Goal: Information Seeking & Learning: Understand process/instructions

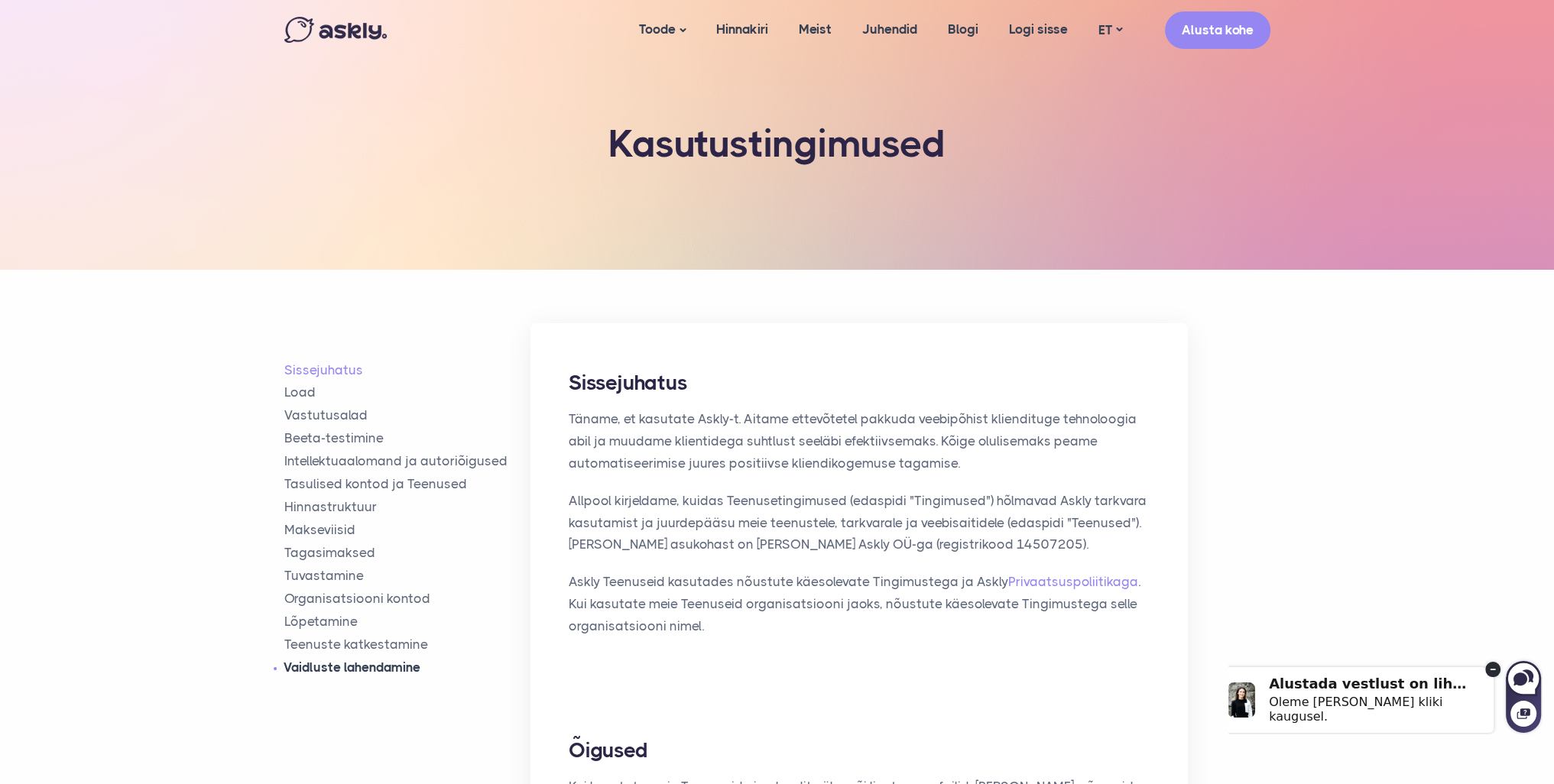
click at [330, 667] on link "Vaidluste lahendamine" at bounding box center [408, 667] width 247 height 18
click at [324, 32] on img at bounding box center [335, 30] width 102 height 26
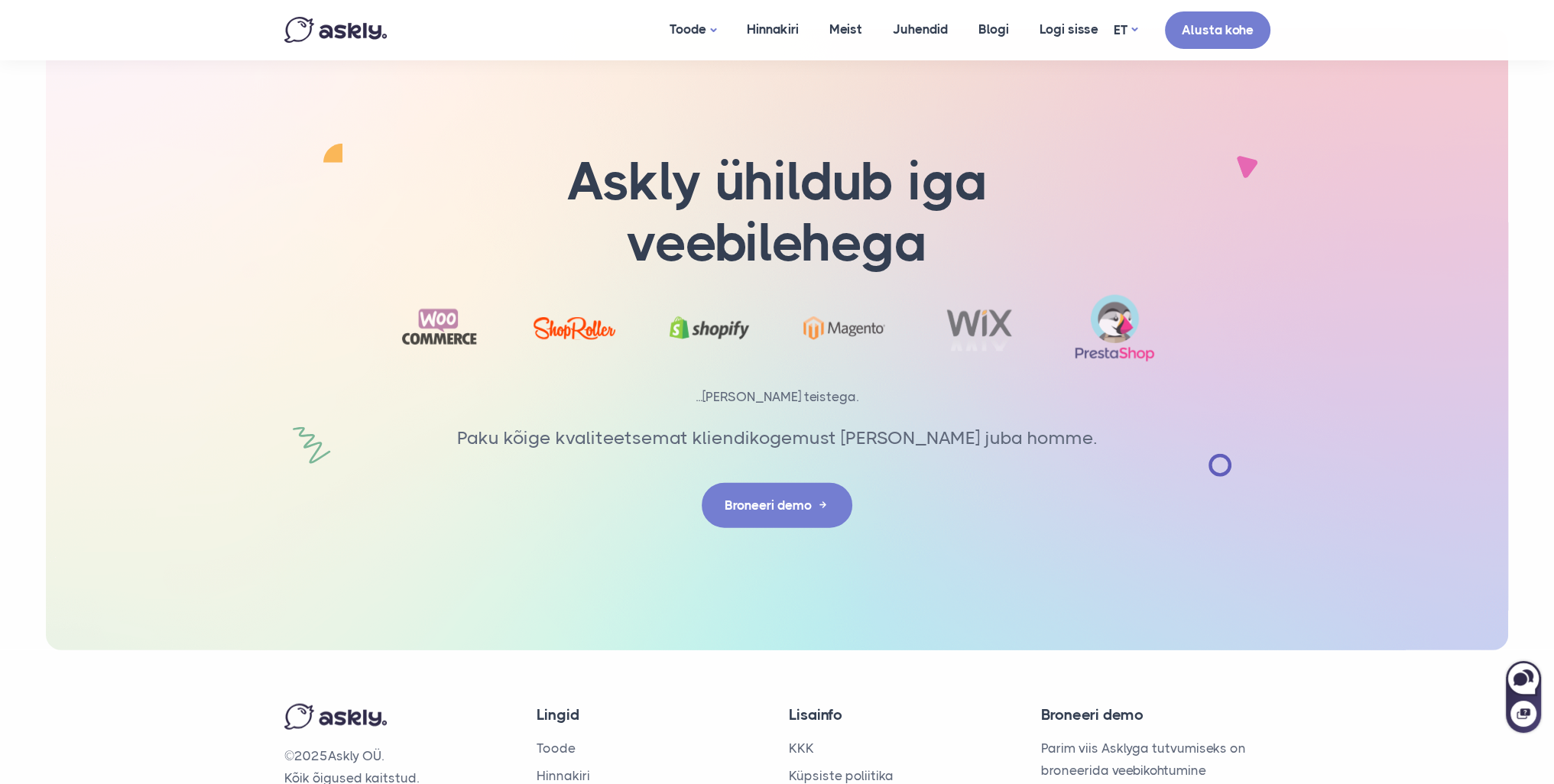
scroll to position [4880, 0]
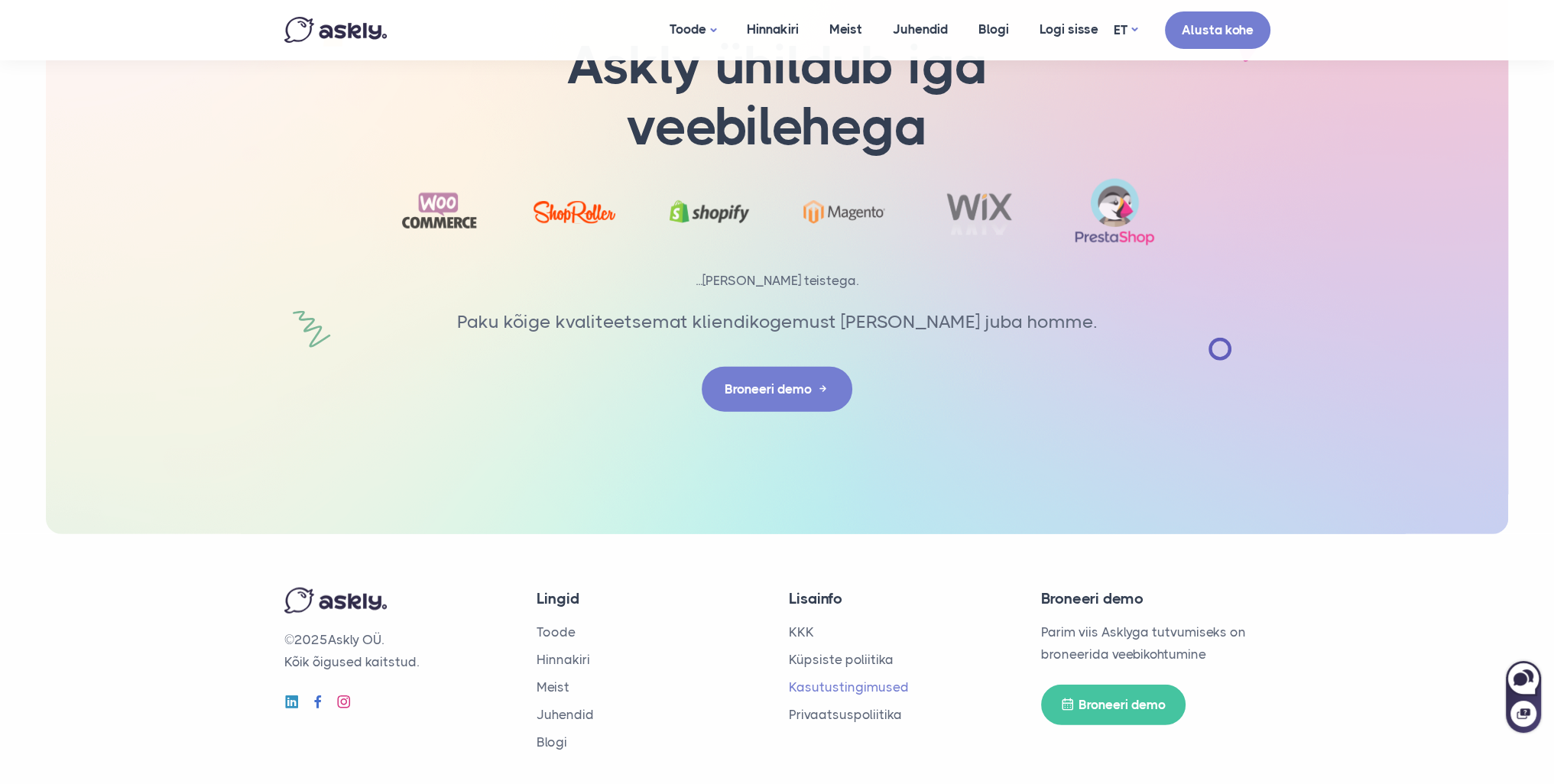
click at [883, 679] on link "Kasutustingimused" at bounding box center [848, 687] width 120 height 15
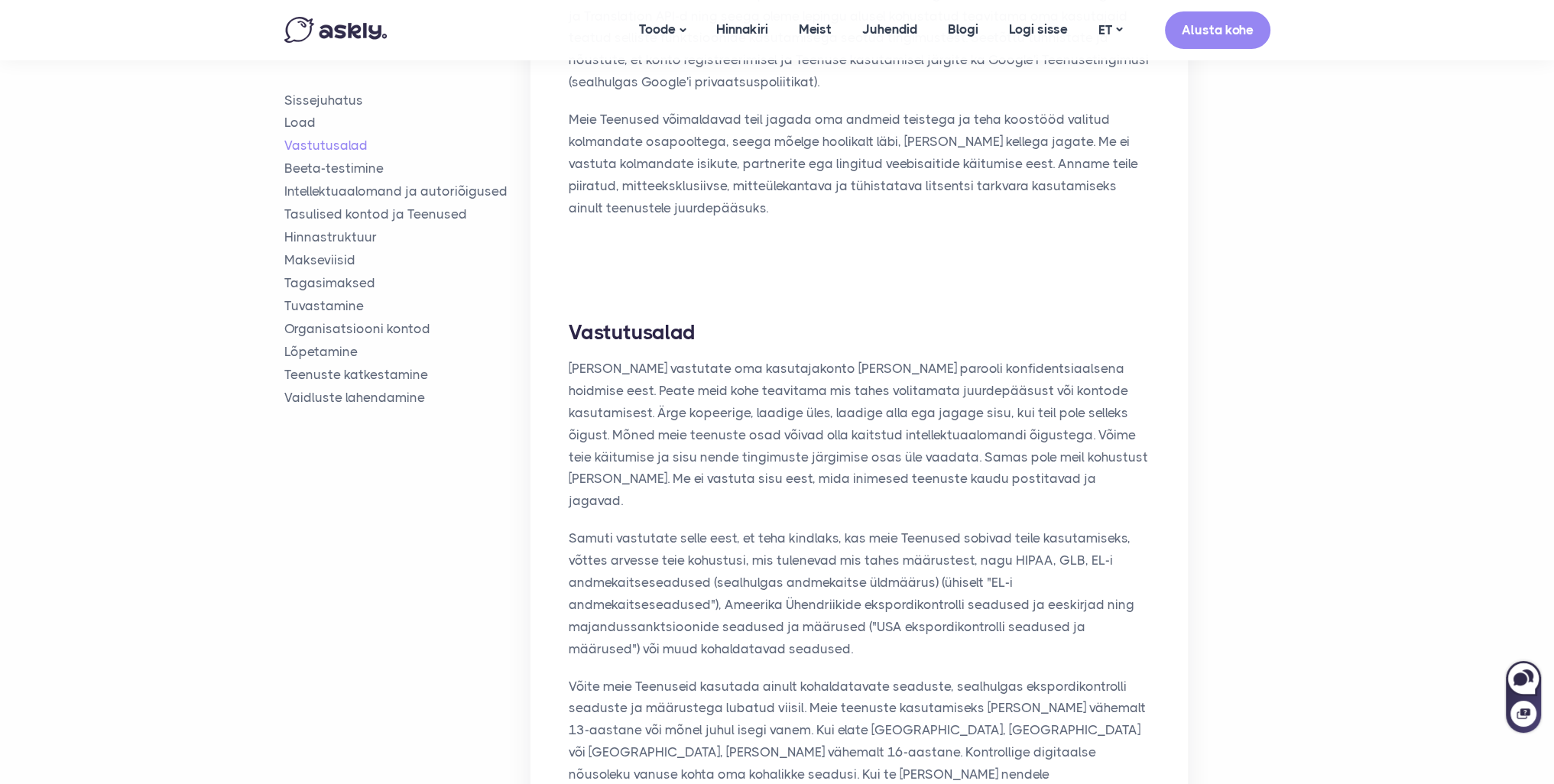
scroll to position [1299, 0]
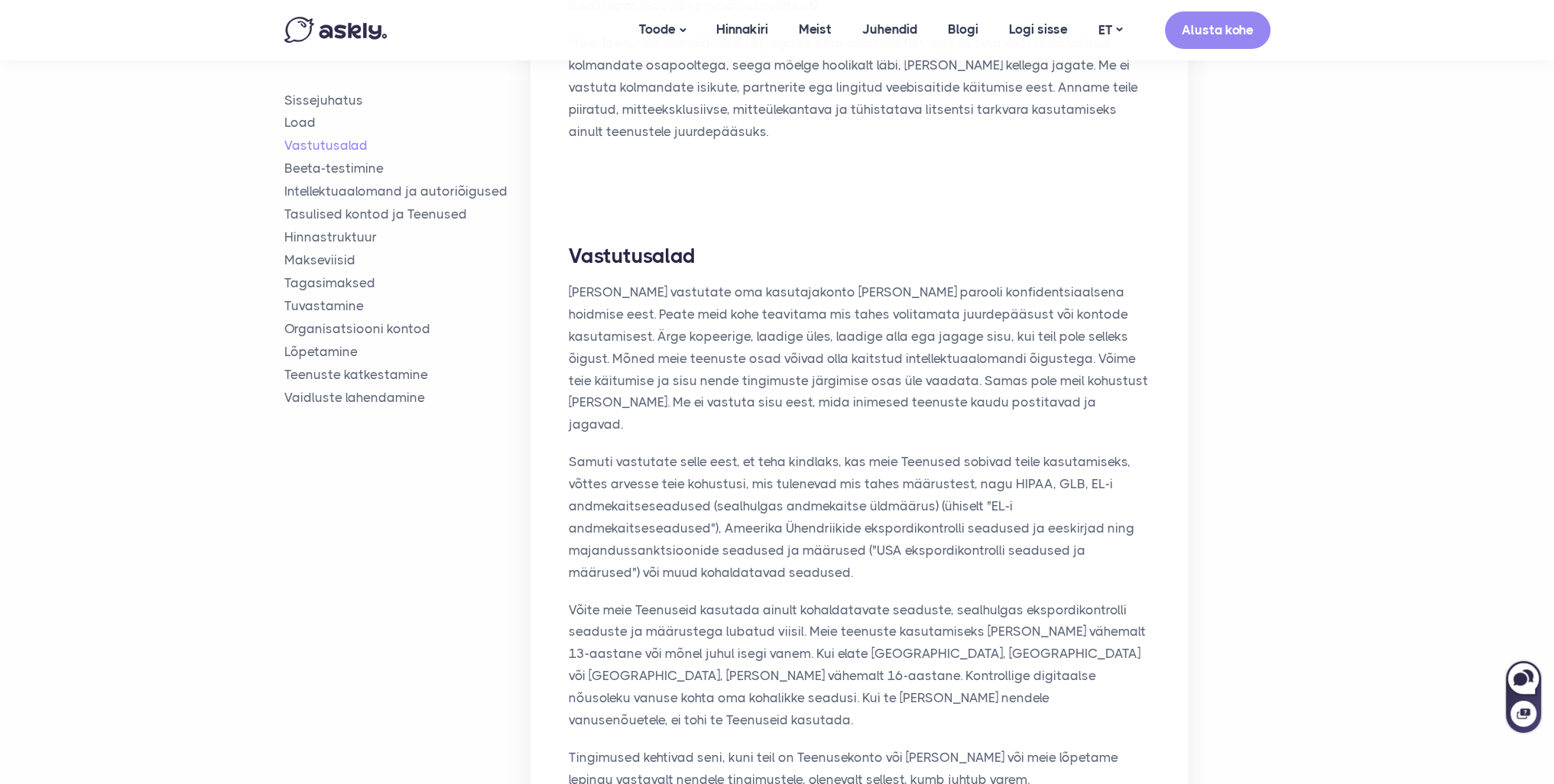
click at [1159, 560] on div "Vastutusalad [PERSON_NAME] vastutate oma kasutajakonto [PERSON_NAME] parooli ko…" at bounding box center [859, 524] width 657 height 640
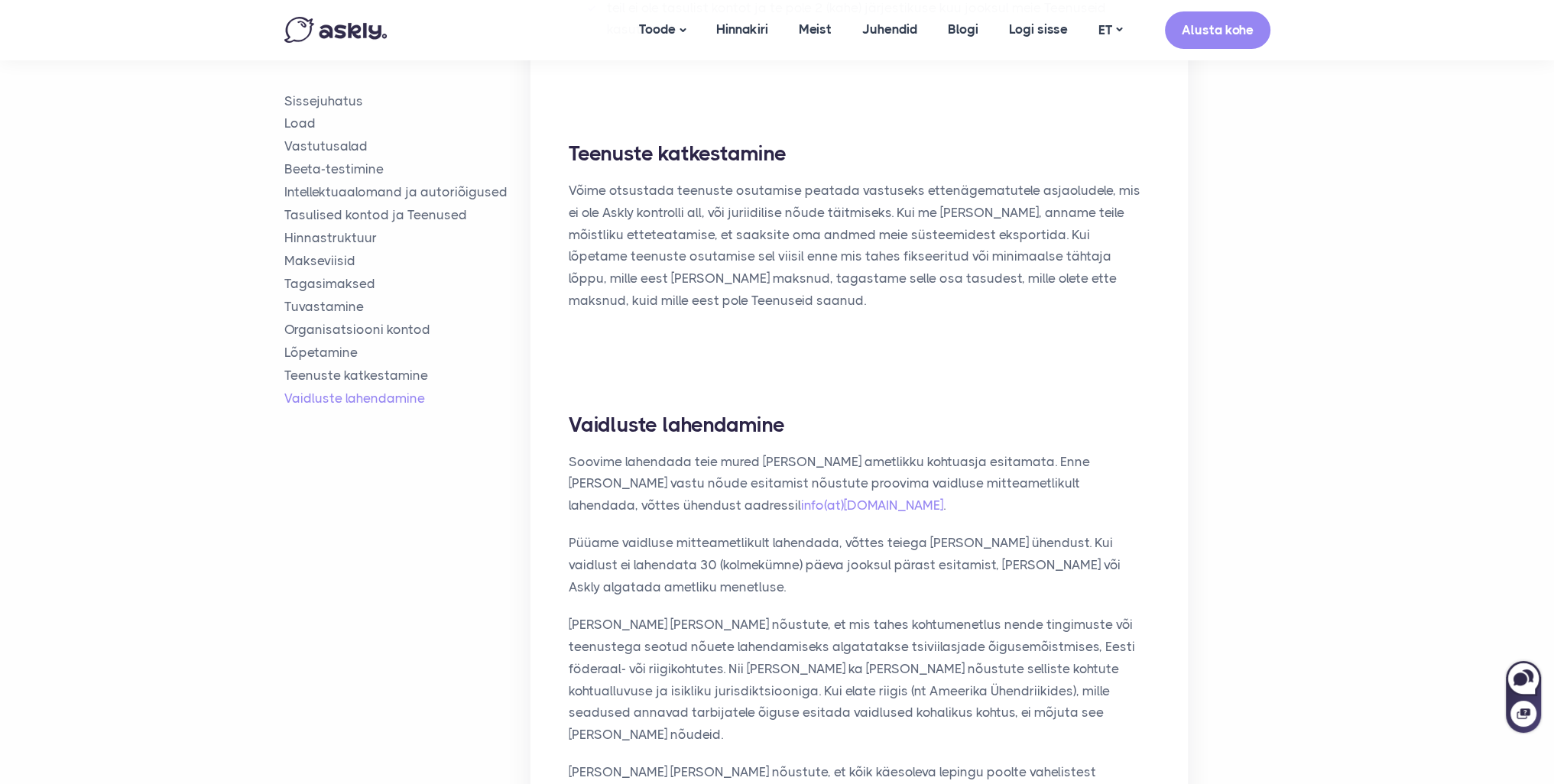
scroll to position [5502, 0]
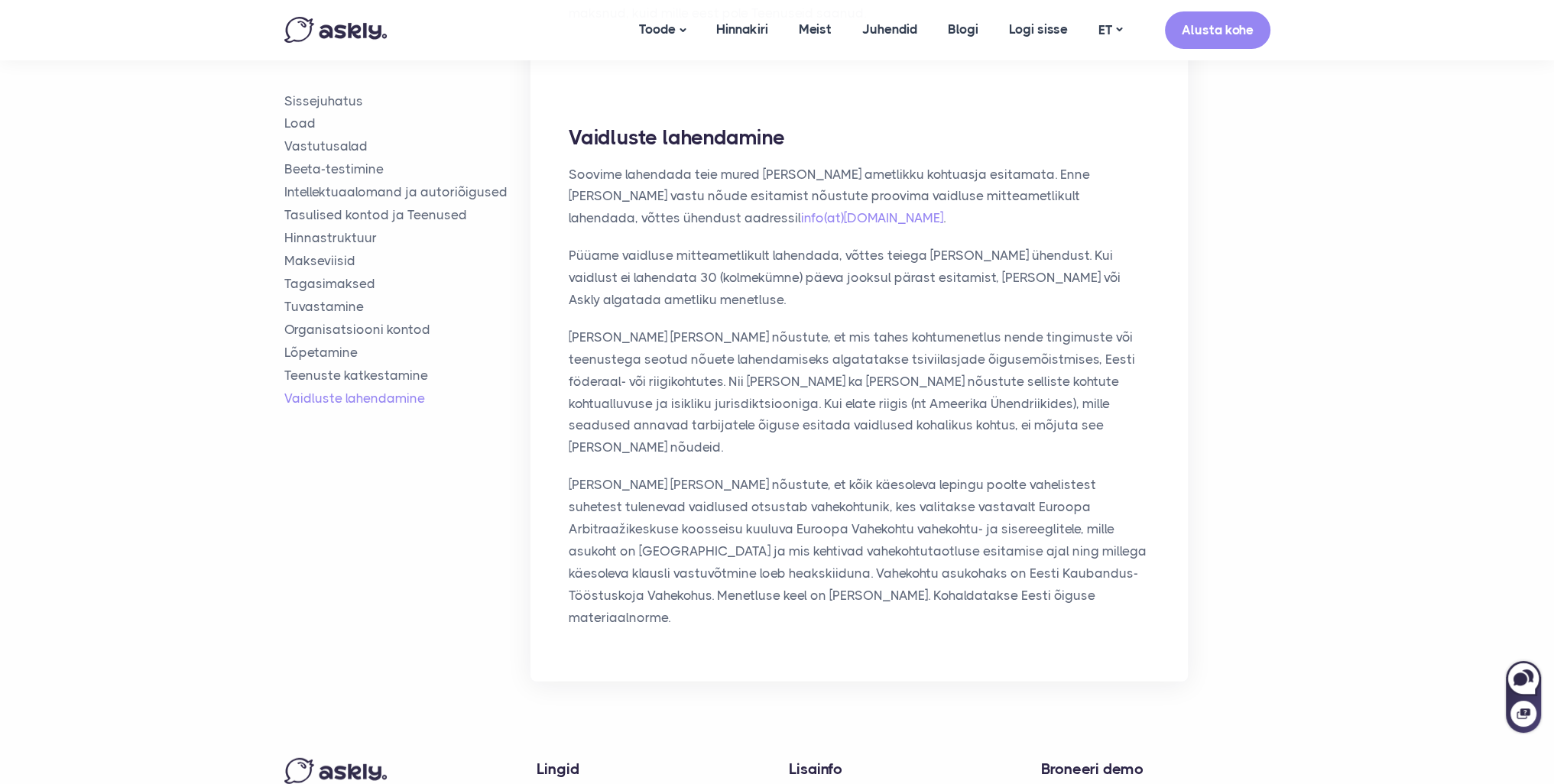
click at [1265, 758] on h4 "Broneeri demo" at bounding box center [1155, 769] width 229 height 22
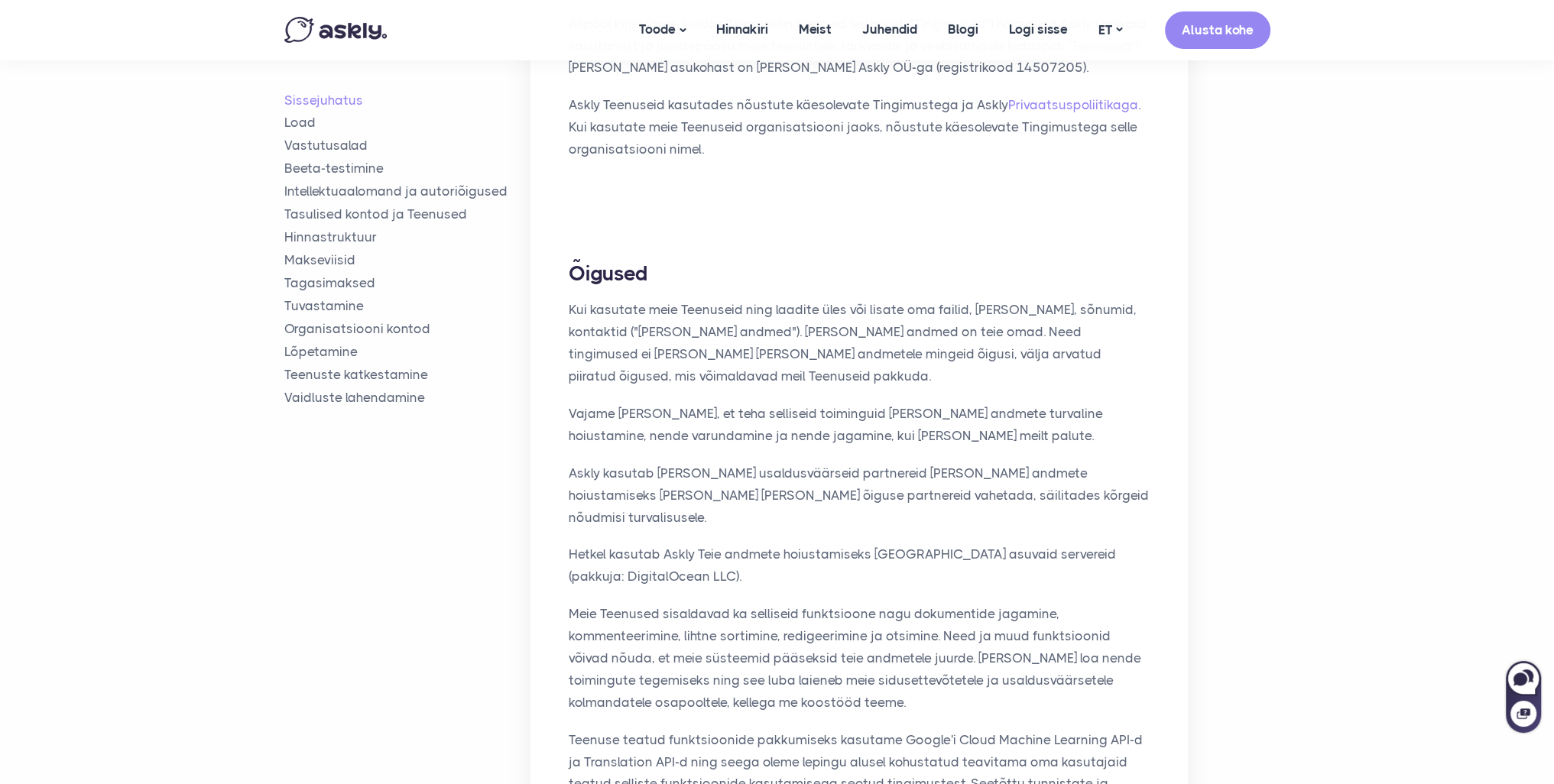
scroll to position [0, 0]
